Goal: Navigation & Orientation: Find specific page/section

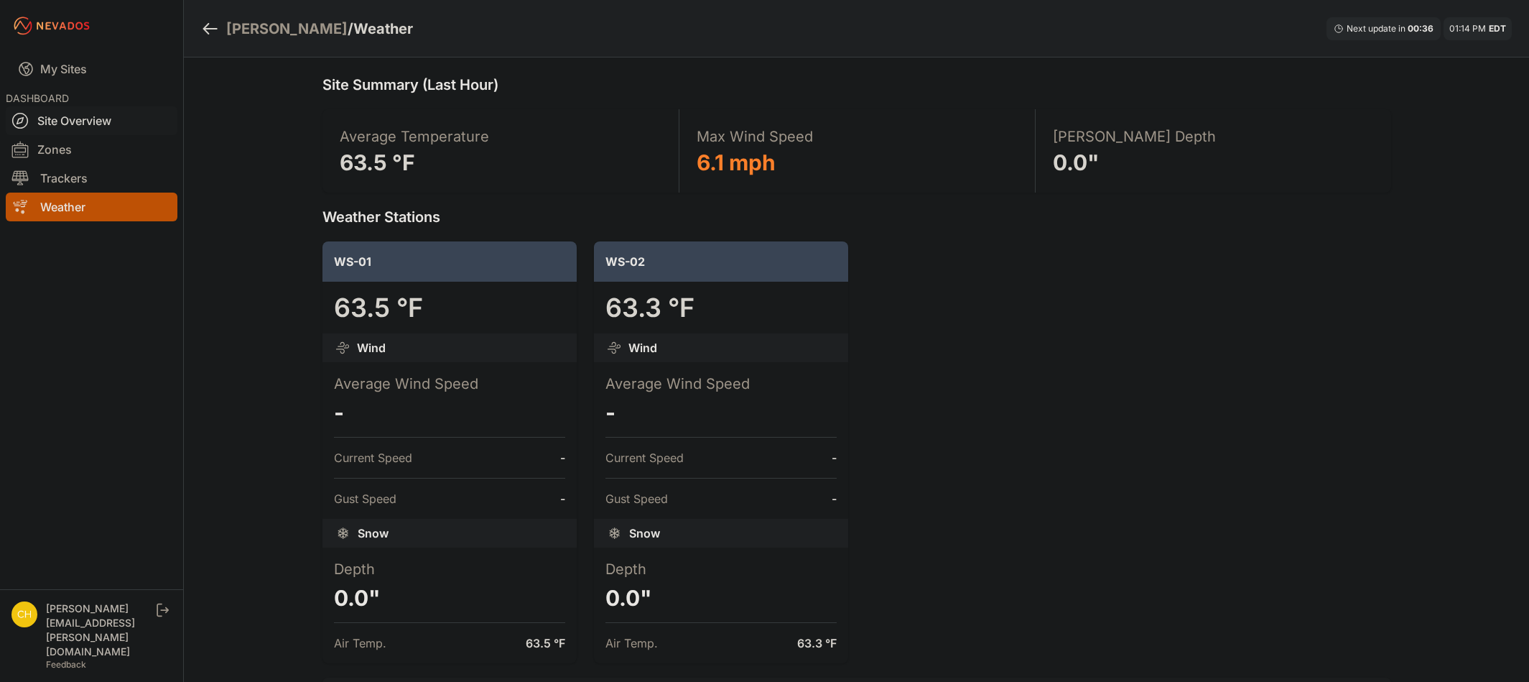
click at [65, 130] on link "Site Overview" at bounding box center [92, 120] width 172 height 29
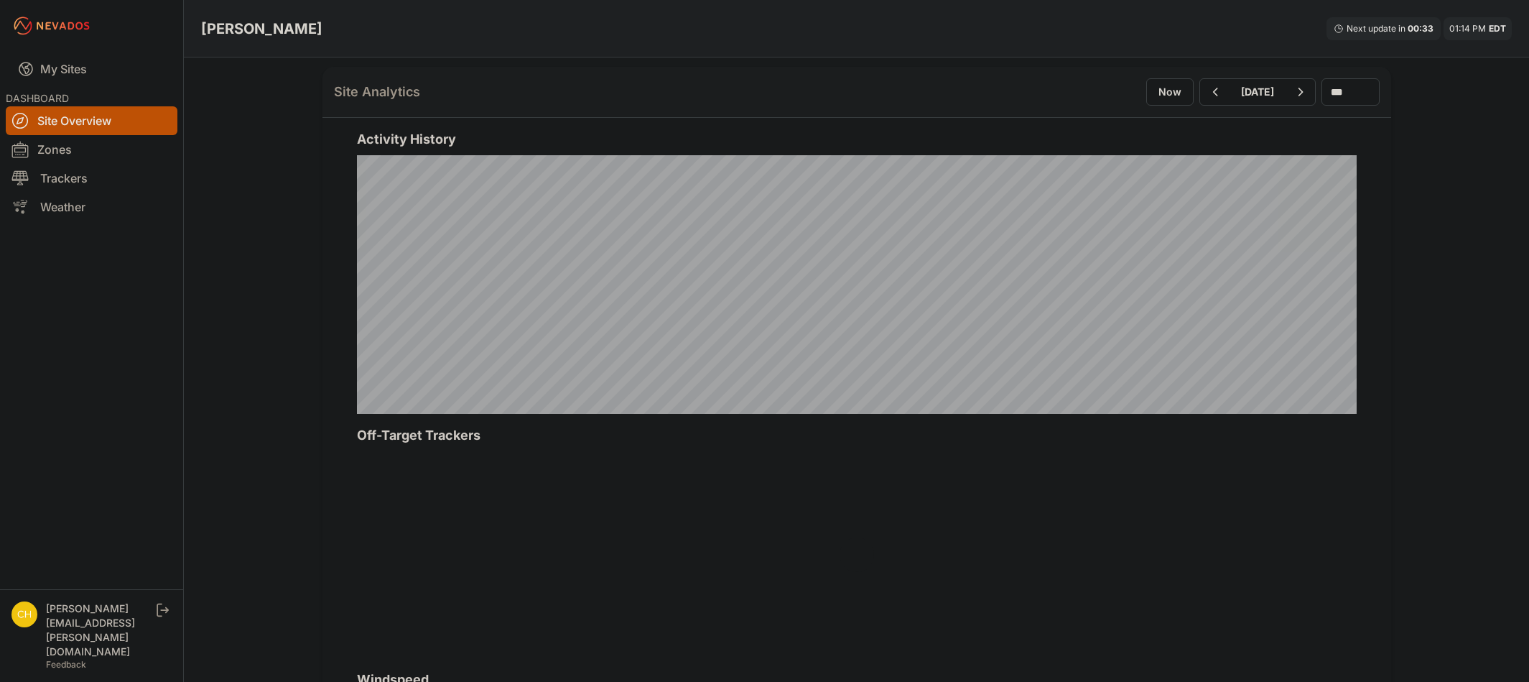
scroll to position [503, 0]
